Goal: Task Accomplishment & Management: Manage account settings

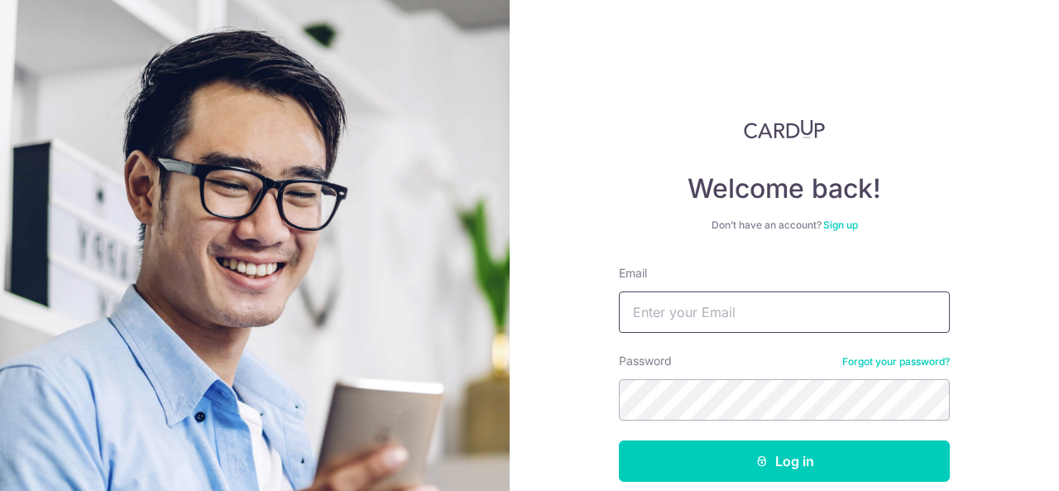
type input "[EMAIL_ADDRESS][DOMAIN_NAME]"
click at [619, 440] on button "Log in" at bounding box center [784, 460] width 331 height 41
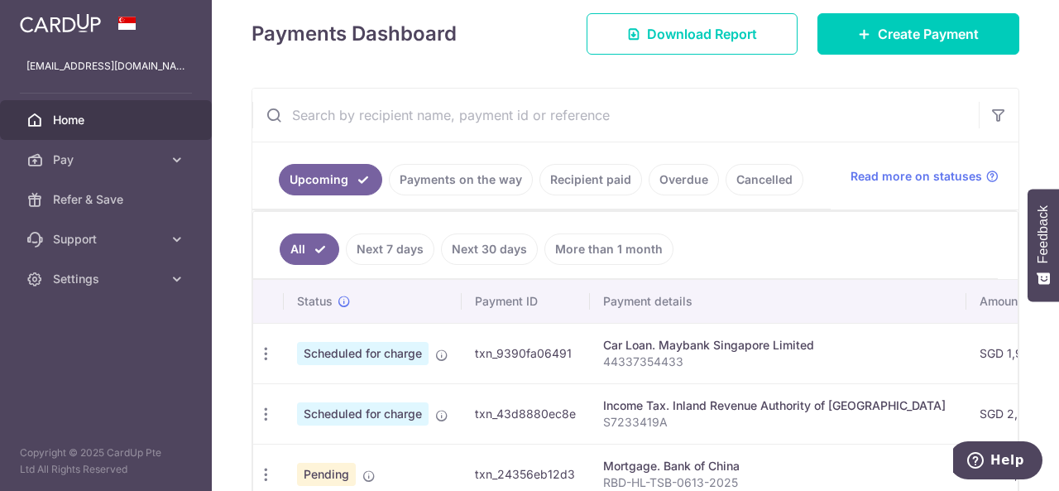
scroll to position [216, 0]
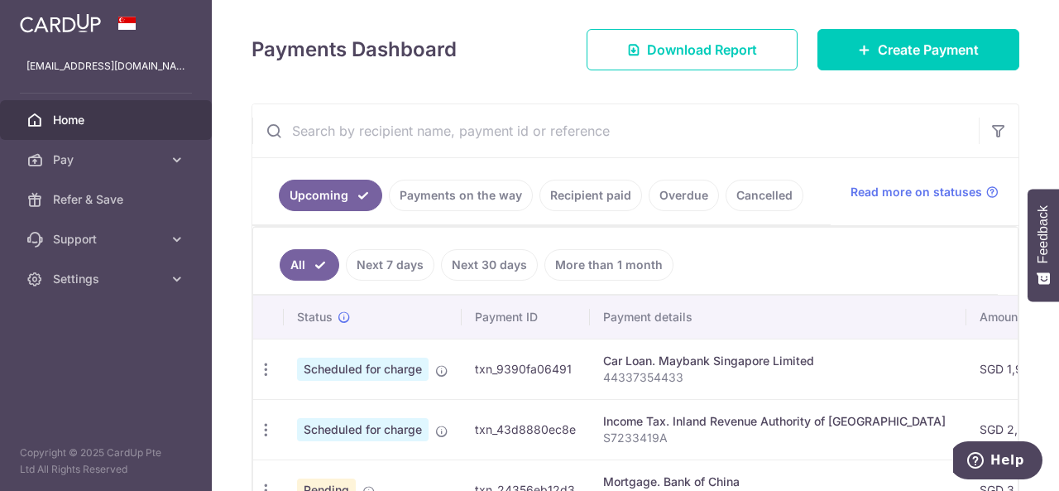
click at [609, 198] on link "Recipient paid" at bounding box center [590, 195] width 103 height 31
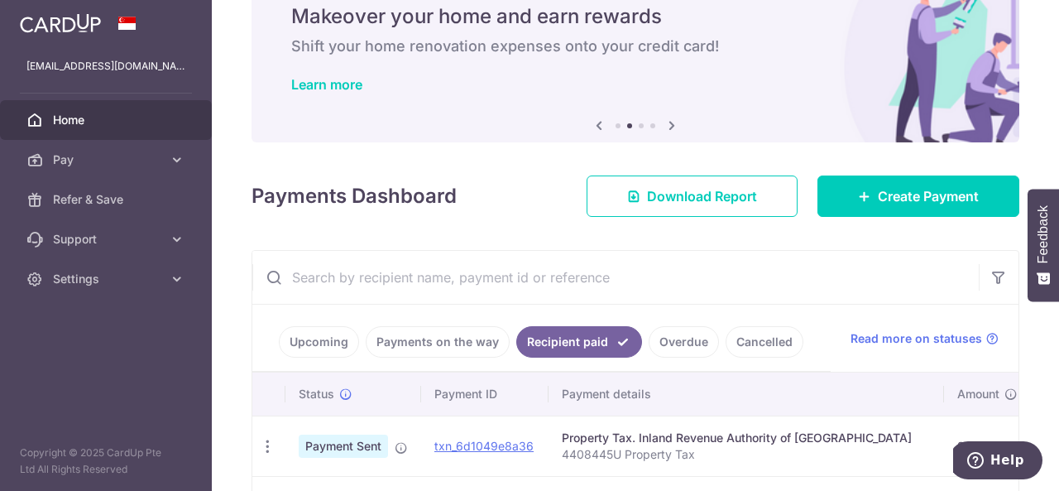
scroll to position [61, 0]
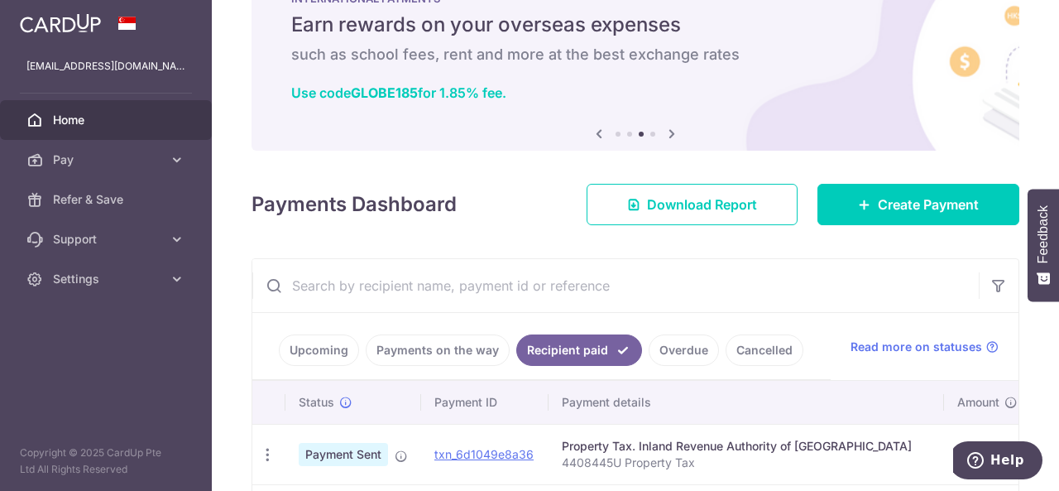
click at [666, 338] on link "Overdue" at bounding box center [684, 349] width 70 height 31
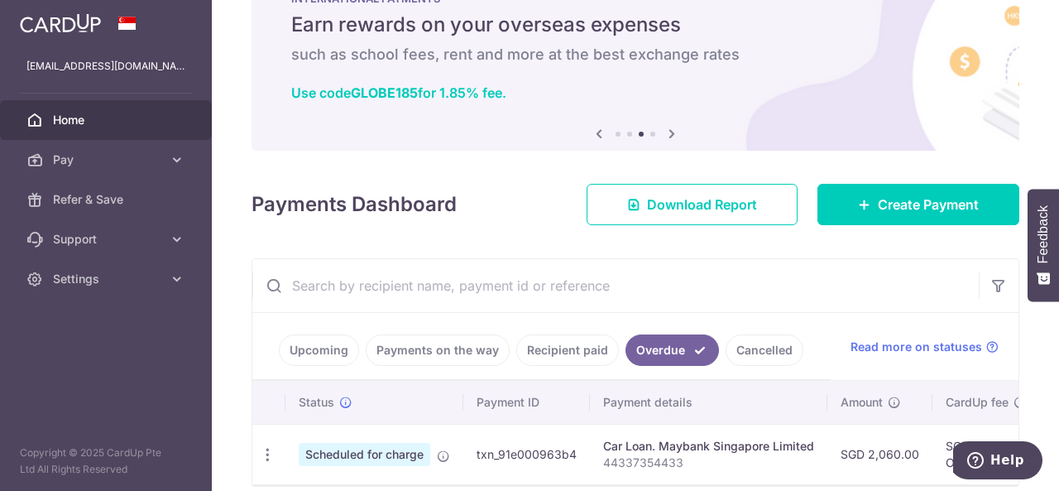
scroll to position [139, 0]
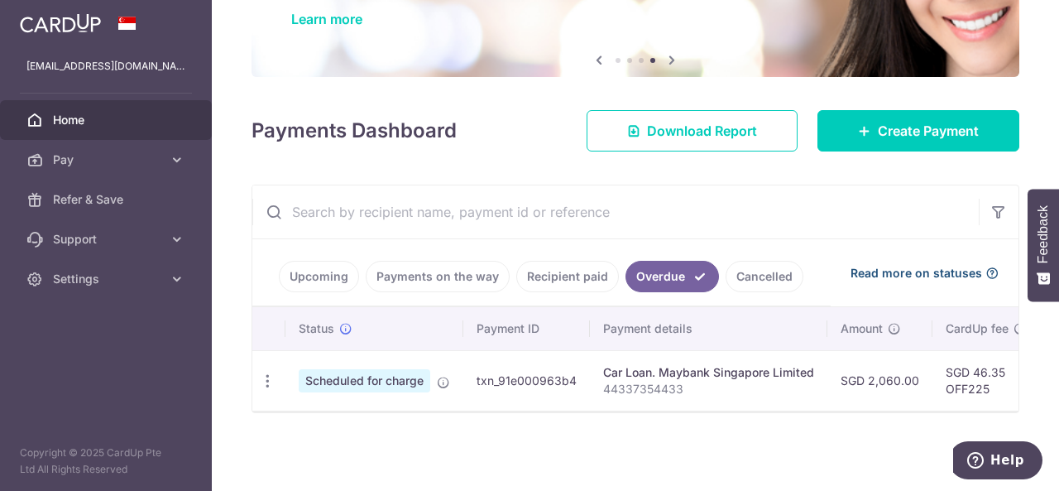
click at [867, 265] on span "Read more on statuses" at bounding box center [917, 273] width 132 height 17
click at [851, 412] on div at bounding box center [635, 411] width 766 height 2
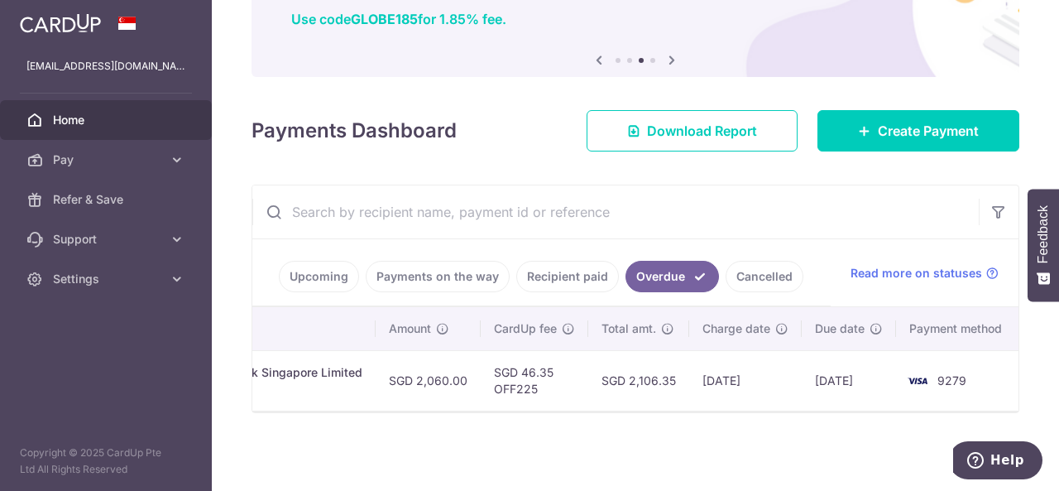
click at [373, 271] on link "Payments on the way" at bounding box center [438, 276] width 144 height 31
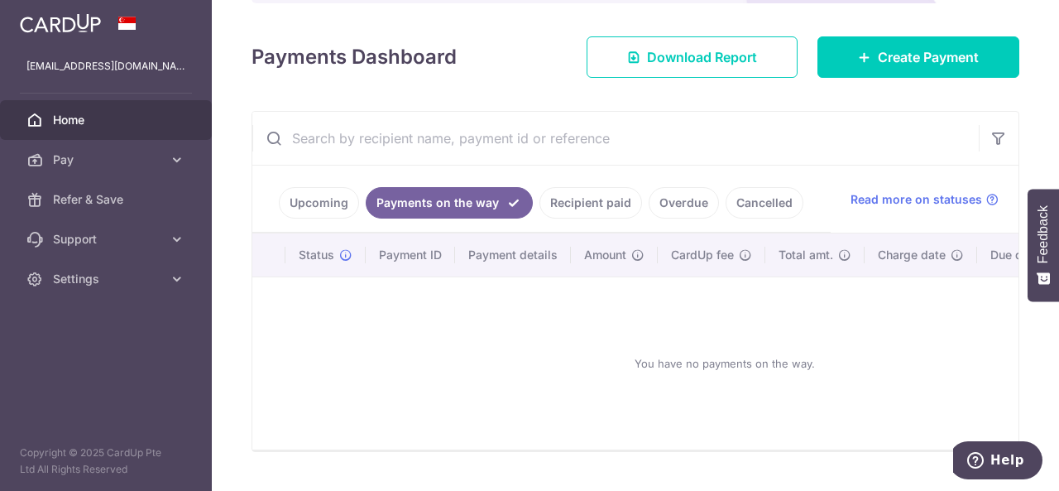
scroll to position [177, 0]
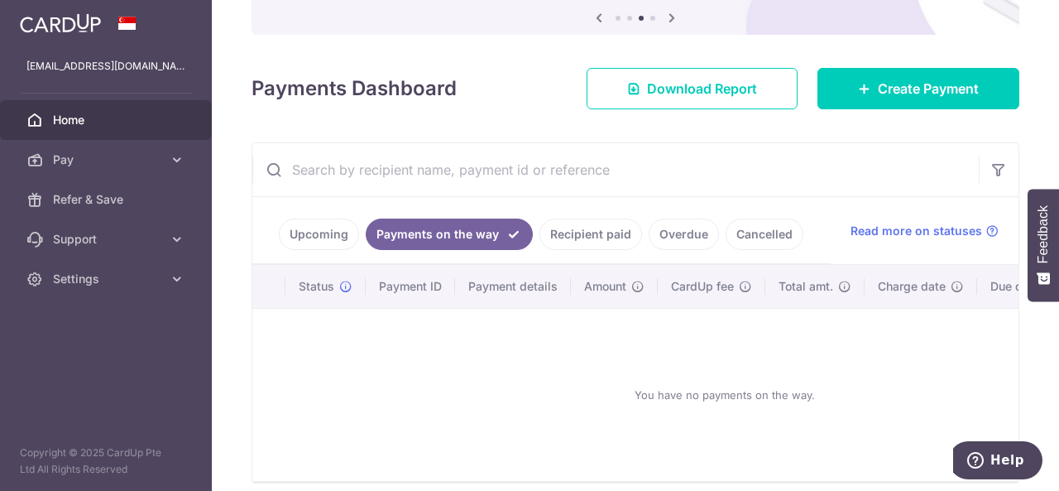
click at [593, 241] on link "Recipient paid" at bounding box center [590, 233] width 103 height 31
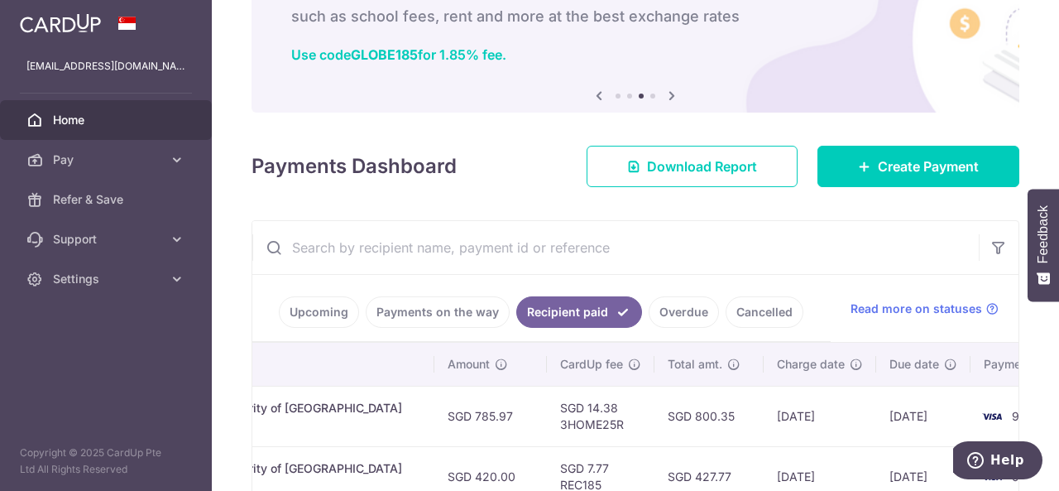
scroll to position [0, 0]
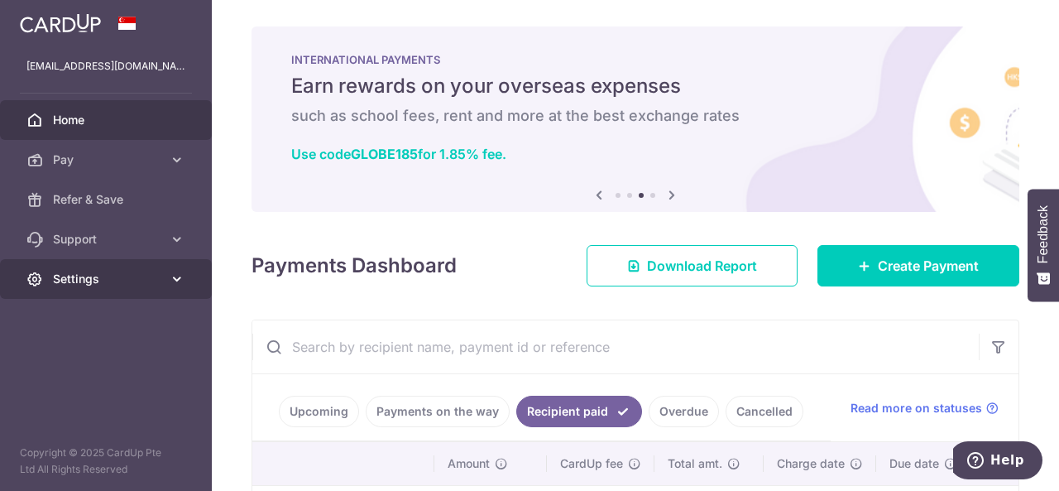
click at [179, 266] on link "Settings" at bounding box center [106, 279] width 212 height 40
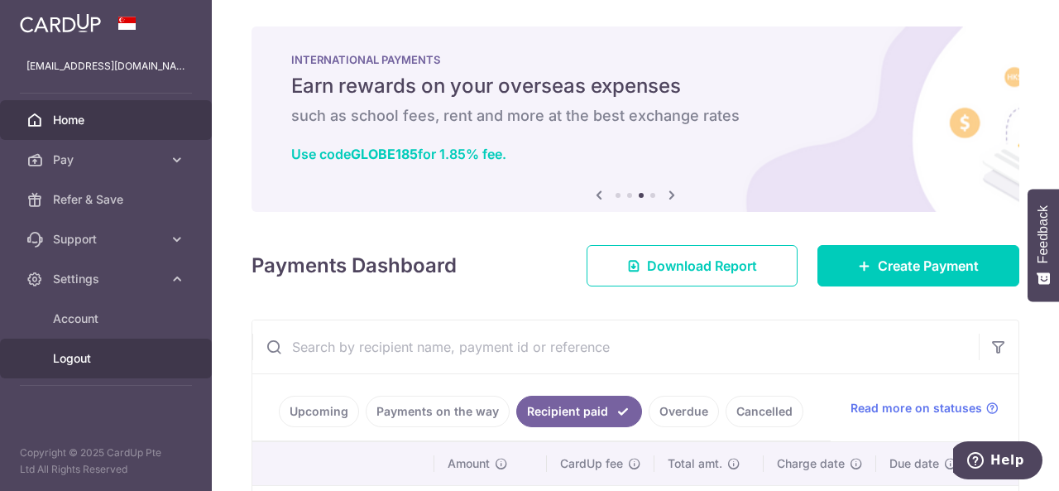
click at [106, 346] on link "Logout" at bounding box center [106, 358] width 212 height 40
